Goal: Information Seeking & Learning: Learn about a topic

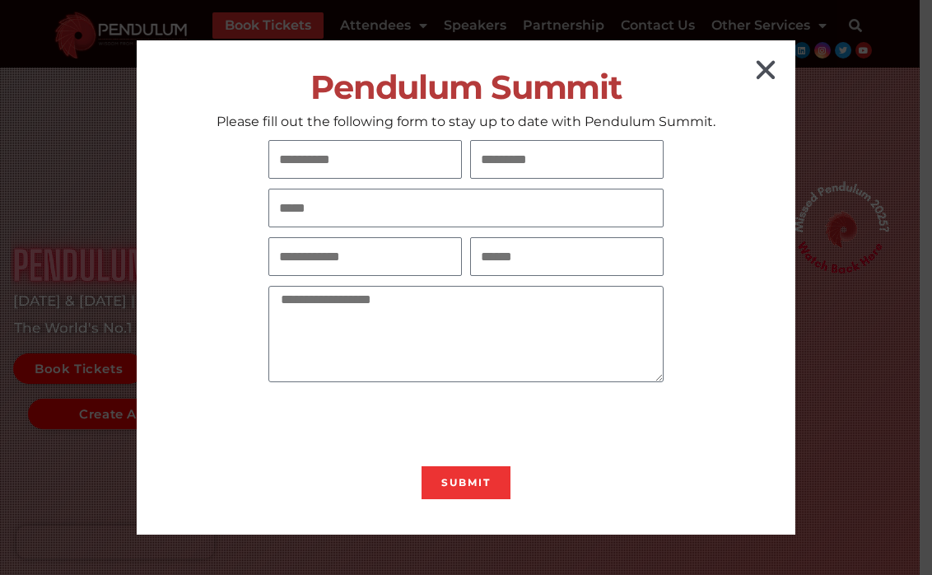
click at [764, 72] on icon "Close" at bounding box center [766, 70] width 26 height 26
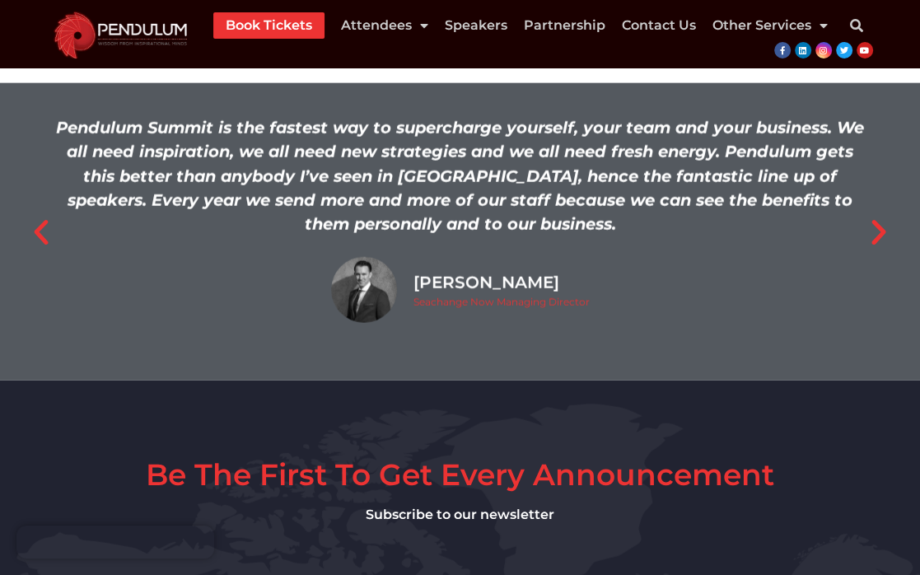
scroll to position [2585, 0]
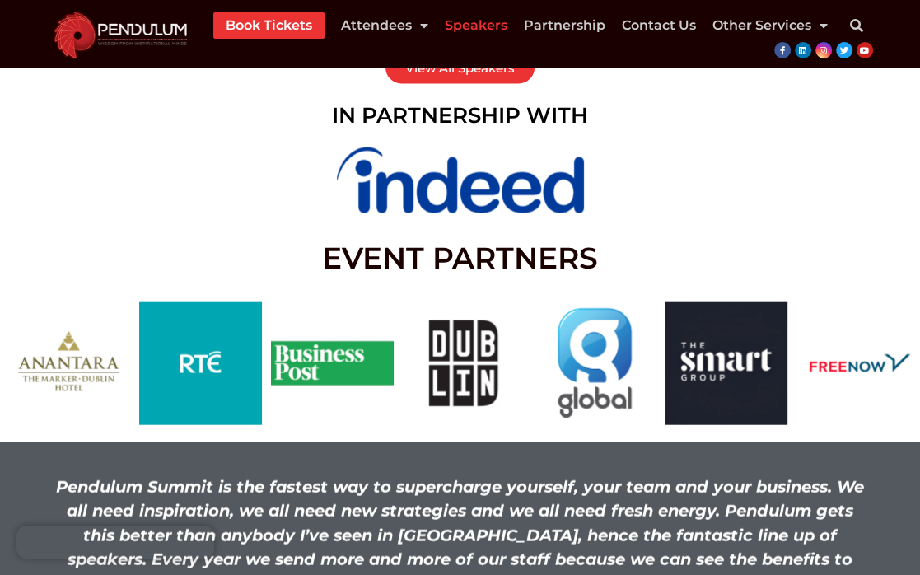
click at [471, 26] on link "Speakers" at bounding box center [476, 25] width 63 height 26
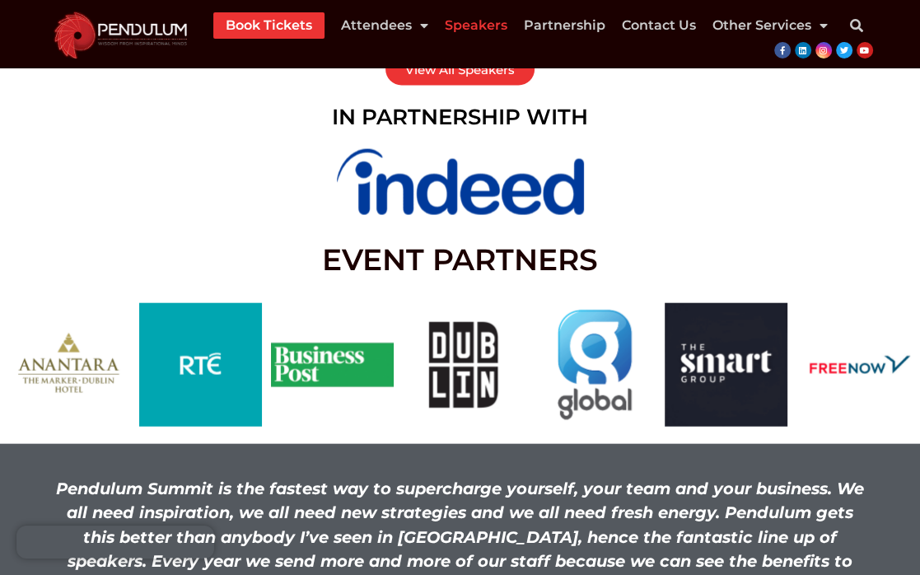
scroll to position [2580, 0]
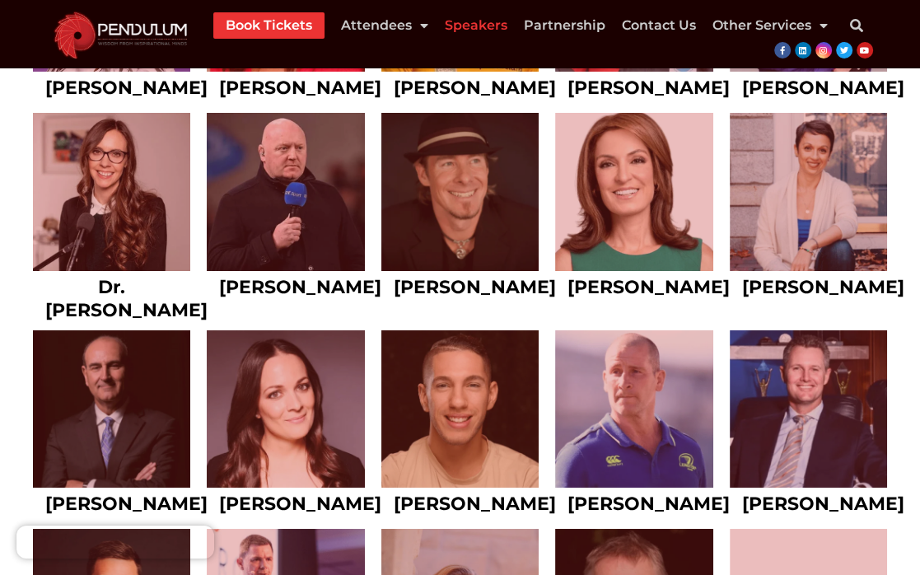
scroll to position [4280, 0]
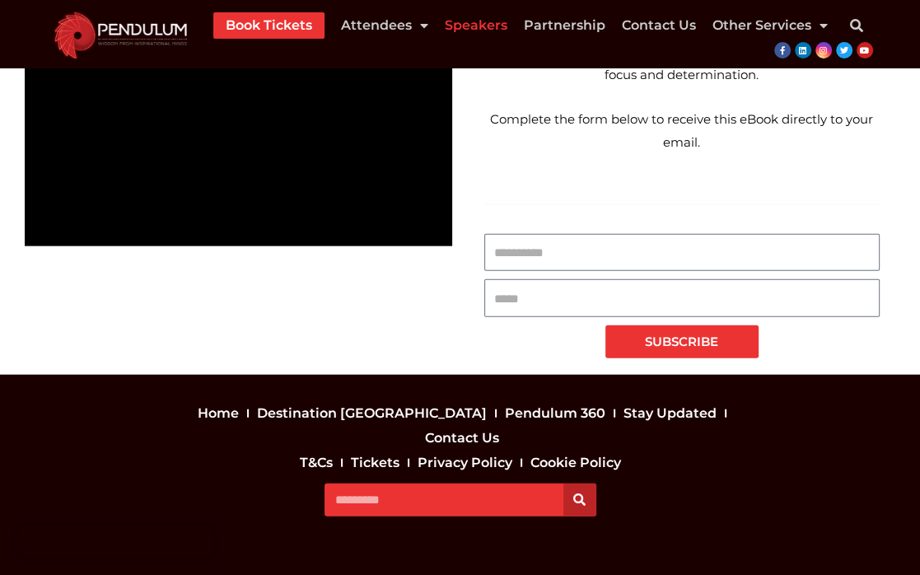
scroll to position [7696, 0]
